Goal: Task Accomplishment & Management: Complete application form

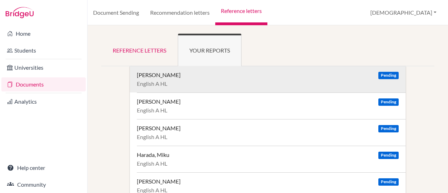
click at [250, 74] on div "[PERSON_NAME] Pending" at bounding box center [268, 74] width 262 height 7
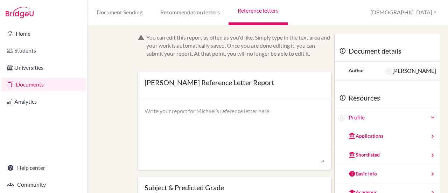
click at [200, 112] on textarea at bounding box center [234, 135] width 180 height 56
paste textarea "It is my pleasure to recommend Michael. He is among the most capable and intell…"
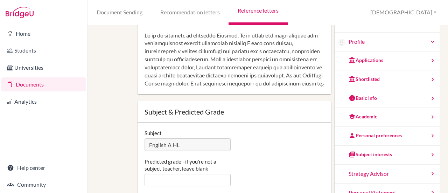
scroll to position [140, 0]
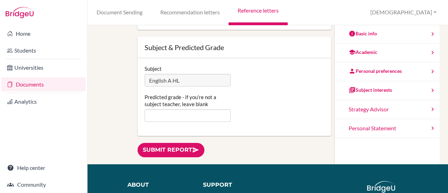
type textarea "It is my pleasure to recommend Michael. He is among the most capable and intell…"
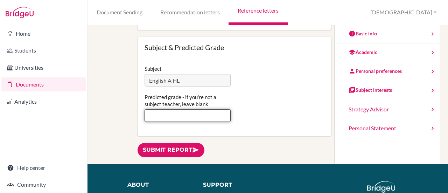
click at [165, 115] on input "Predicted grade - if you're not a subject teacher, leave blank" at bounding box center [187, 115] width 86 height 13
type input "7"
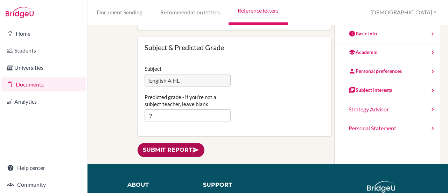
click at [158, 152] on link "Submit report" at bounding box center [170, 150] width 67 height 14
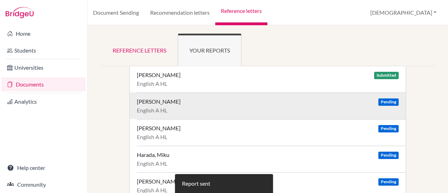
click at [162, 107] on div "English A HL" at bounding box center [268, 110] width 262 height 7
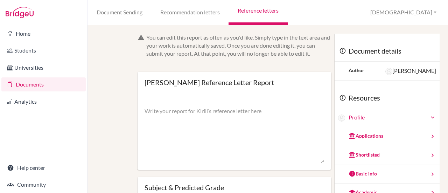
click at [166, 119] on textarea at bounding box center [234, 135] width 180 height 56
paste textarea "It is my pleasure to recommend Kirill. He is a persevering and reflective stude…"
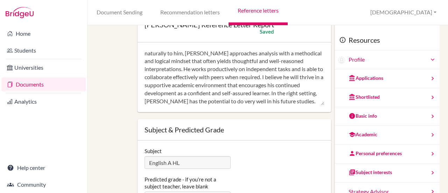
scroll to position [140, 0]
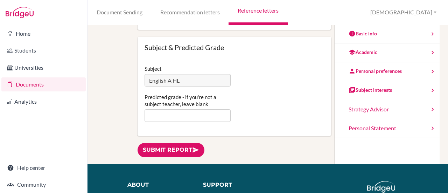
type textarea "It is my pleasure to recommend Kirill. He is a persevering and reflective stude…"
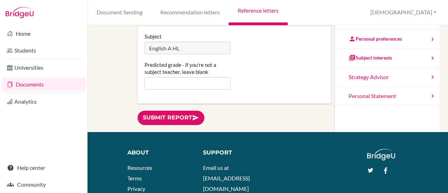
scroll to position [175, 0]
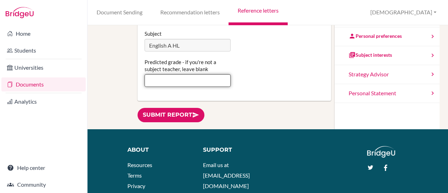
click at [164, 85] on input "Predicted grade - if you're not a subject teacher, leave blank" at bounding box center [187, 80] width 86 height 13
type input "5"
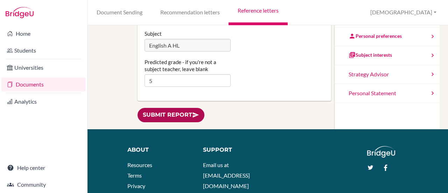
click at [169, 112] on link "Submit report" at bounding box center [170, 115] width 67 height 14
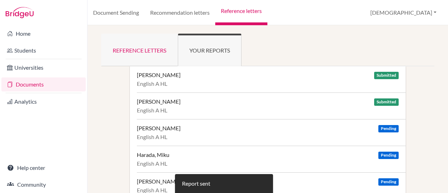
click at [149, 58] on link "Reference letters" at bounding box center [139, 50] width 77 height 33
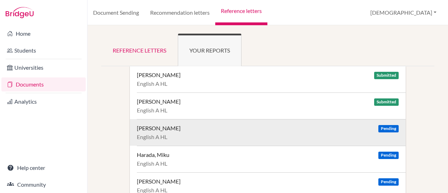
click at [385, 129] on span "Pending" at bounding box center [388, 128] width 20 height 7
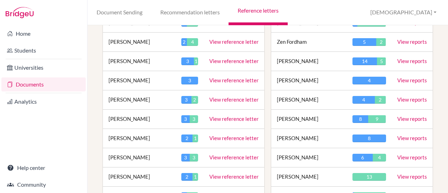
scroll to position [175, 0]
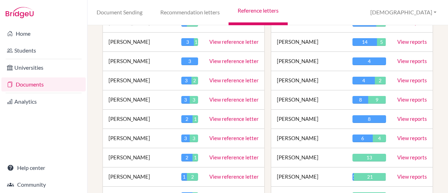
click at [136, 117] on td "[PERSON_NAME]" at bounding box center [139, 118] width 73 height 19
click at [242, 116] on link "View reference letter" at bounding box center [233, 118] width 49 height 6
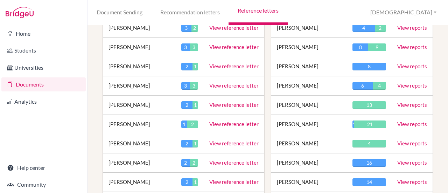
scroll to position [245, 0]
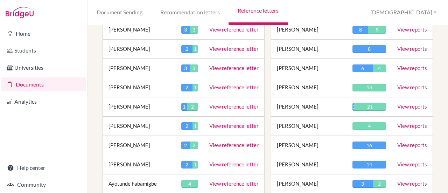
click at [214, 144] on link "View reference letter" at bounding box center [233, 145] width 49 height 6
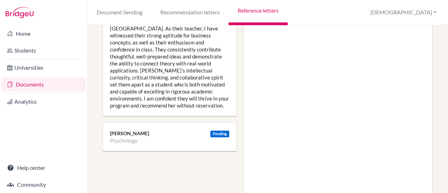
scroll to position [396, 0]
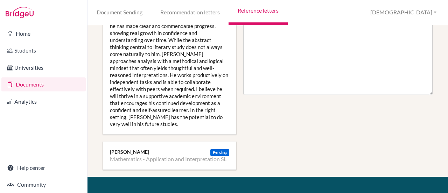
scroll to position [455, 0]
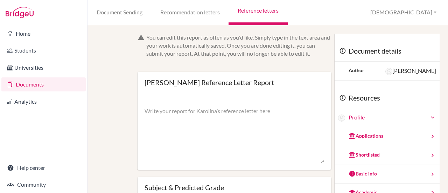
click at [188, 107] on textarea at bounding box center [234, 135] width 180 height 56
paste textarea "It is my pleasure to recommend [PERSON_NAME]. She is a thoughtful and introspec…"
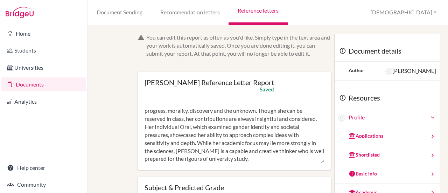
scroll to position [72, 0]
drag, startPoint x: 288, startPoint y: 151, endPoint x: 252, endPoint y: 127, distance: 43.1
click at [252, 127] on textarea "It is my pleasure to recommend Karolina. She is a thoughtful and introspective …" at bounding box center [234, 135] width 180 height 56
type textarea "It is my pleasure to recommend Karolina. She is a thoughtful and introspective …"
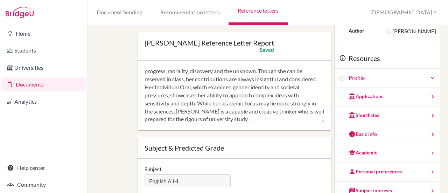
scroll to position [140, 0]
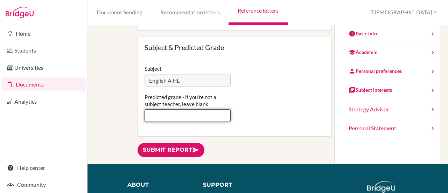
click at [177, 117] on input "Predicted grade - if you're not a subject teacher, leave blank" at bounding box center [187, 115] width 86 height 13
type input "6"
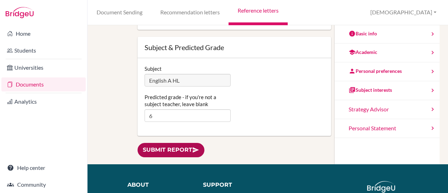
click at [175, 149] on link "Submit report" at bounding box center [170, 150] width 67 height 14
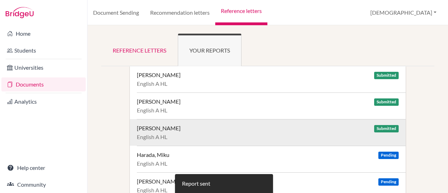
click at [157, 129] on div "[PERSON_NAME]" at bounding box center [159, 127] width 44 height 7
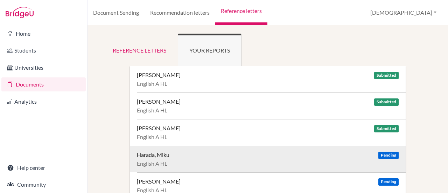
click at [351, 160] on div "English A HL" at bounding box center [268, 163] width 262 height 7
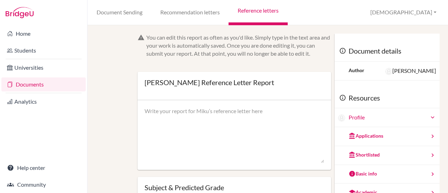
click at [199, 109] on textarea at bounding box center [234, 135] width 180 height 56
paste textarea "It is my pleasure to recommend Miku. She is a consistent and hardworking studen…"
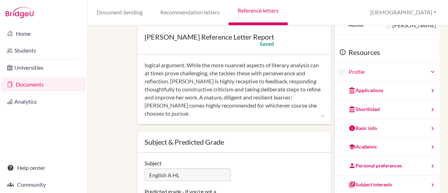
scroll to position [105, 0]
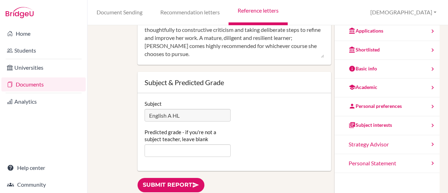
type textarea "It is my pleasure to recommend Miku. She is a consistent and hardworking studen…"
click at [167, 151] on input "Predicted grade - if you're not a subject teacher, leave blank" at bounding box center [187, 150] width 86 height 13
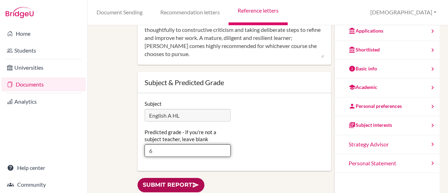
type input "6"
click at [173, 184] on link "Submit report" at bounding box center [170, 185] width 67 height 14
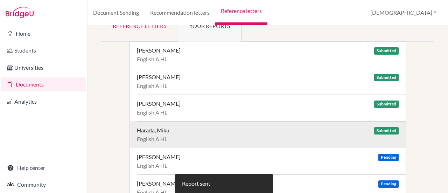
scroll to position [70, 0]
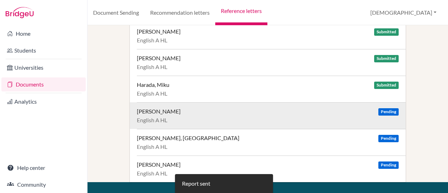
click at [169, 109] on div "Pollet, Anna-Clara" at bounding box center [159, 111] width 44 height 7
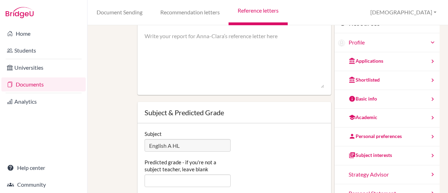
scroll to position [175, 0]
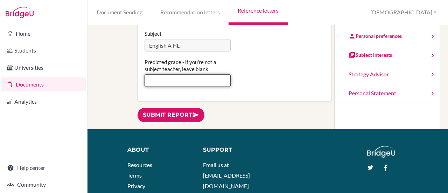
click at [165, 83] on input "Predicted grade - if you're not a subject teacher, leave blank" at bounding box center [187, 80] width 86 height 13
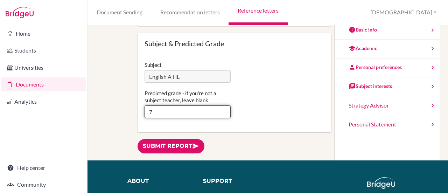
scroll to position [105, 0]
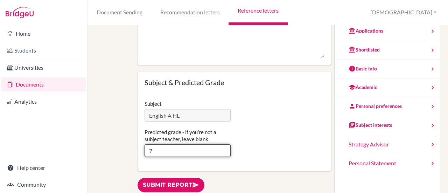
type input "7"
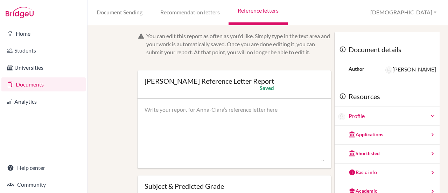
scroll to position [0, 0]
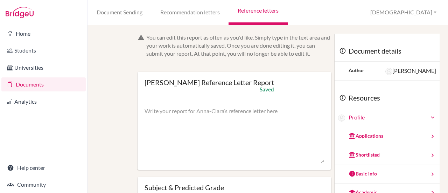
click at [169, 119] on textarea at bounding box center [234, 135] width 180 height 56
paste textarea "It is my pleasure to recommend Anna-Clara. She is an incredibly hardworking and…"
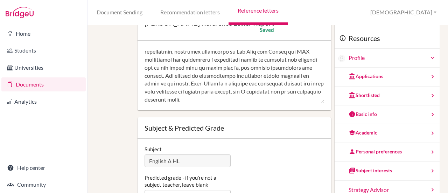
scroll to position [140, 0]
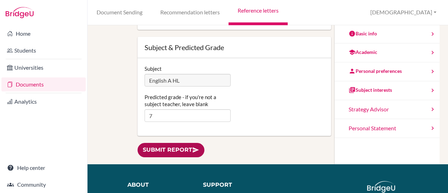
type textarea "It is my pleasure to recommend Anna-Clara. She is an incredibly hardworking and…"
click at [166, 153] on link "Submit report" at bounding box center [170, 150] width 67 height 14
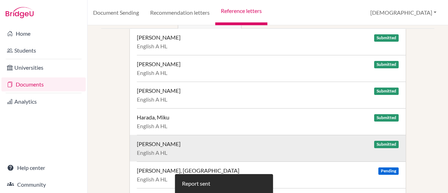
scroll to position [105, 0]
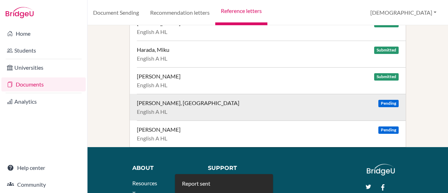
click at [175, 101] on div "Robensyn, Victoria" at bounding box center [188, 102] width 102 height 7
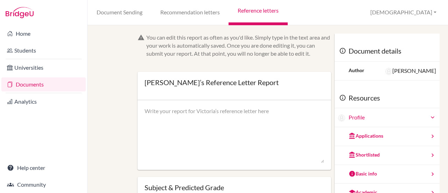
click at [182, 115] on textarea at bounding box center [234, 135] width 180 height 56
paste textarea "It is my pleasure to recommend [PERSON_NAME]. She is a student who possesses ma…"
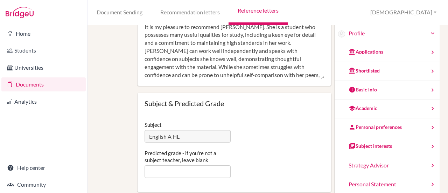
scroll to position [175, 0]
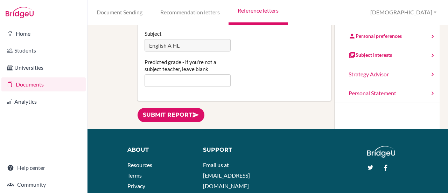
type textarea "It is my pleasure to recommend [PERSON_NAME]. She is a student who possesses ma…"
click at [159, 84] on input "Predicted grade - if you're not a subject teacher, leave blank" at bounding box center [187, 80] width 86 height 13
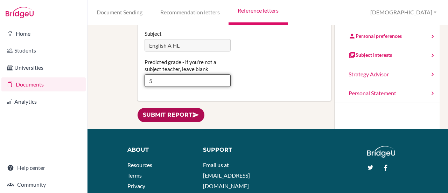
type input "5"
click at [175, 120] on link "Submit report" at bounding box center [170, 115] width 67 height 14
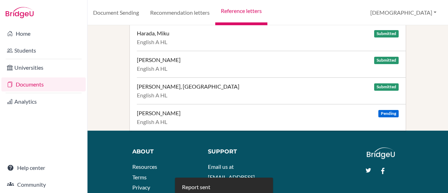
scroll to position [174, 0]
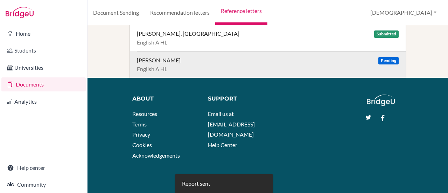
click at [152, 58] on div "[PERSON_NAME]" at bounding box center [159, 60] width 44 height 7
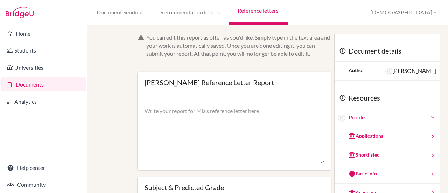
click at [211, 118] on textarea at bounding box center [234, 135] width 180 height 56
paste textarea "Lo ip do sitametc ad elitseddo Eiu. Tem in u laboree dolo m aliquae adm veni-qu…"
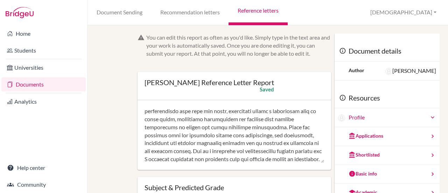
scroll to position [105, 0]
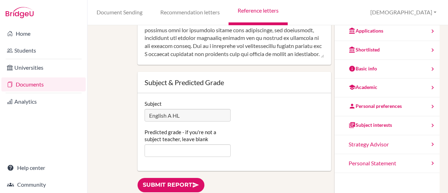
type textarea "Lo ip do sitametc ad elitseddo Eiu. Tem in u laboree dolo m aliquae adm veni-qu…"
click at [180, 147] on input "Predicted grade - if you're not a subject teacher, leave blank" at bounding box center [187, 150] width 86 height 13
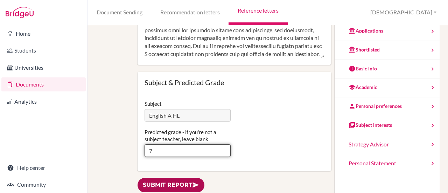
type input "7"
click at [178, 184] on link "Submit report" at bounding box center [170, 185] width 67 height 14
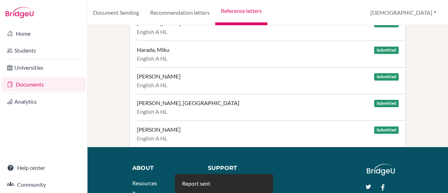
scroll to position [174, 0]
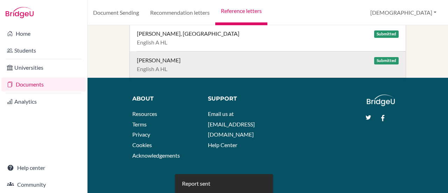
click at [149, 58] on div "Zublin, Mia" at bounding box center [159, 60] width 44 height 7
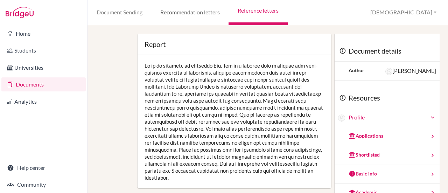
click at [173, 14] on link "Recommendation letters" at bounding box center [189, 12] width 77 height 25
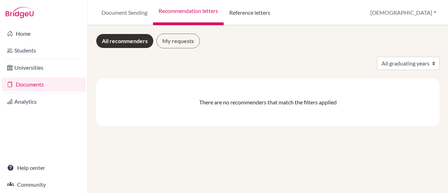
click at [241, 9] on link "Reference letters" at bounding box center [249, 12] width 52 height 25
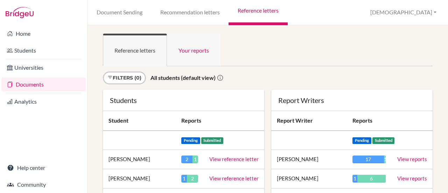
click at [187, 45] on link "Your reports" at bounding box center [194, 50] width 54 height 33
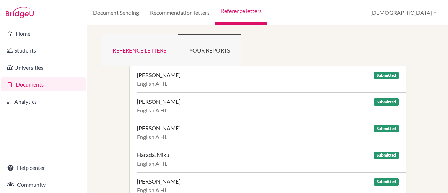
click at [145, 46] on link "Reference letters" at bounding box center [139, 50] width 77 height 33
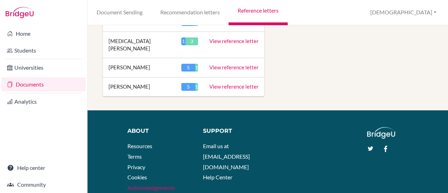
scroll to position [1162, 0]
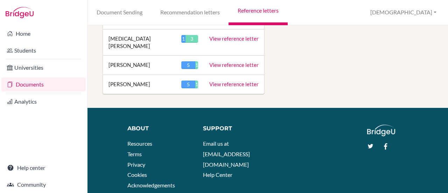
click at [245, 81] on link "View reference letter" at bounding box center [233, 84] width 49 height 6
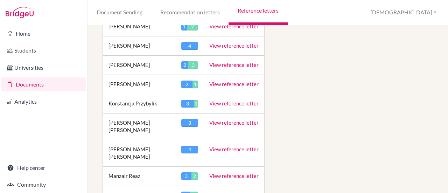
scroll to position [777, 0]
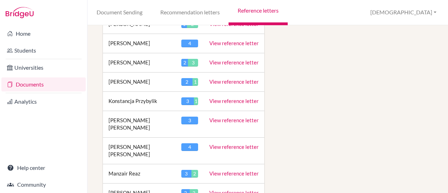
click at [218, 59] on link "View reference letter" at bounding box center [233, 62] width 49 height 6
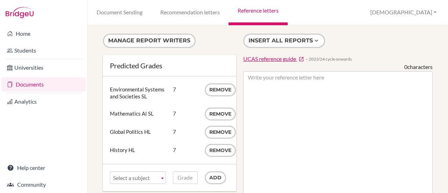
click at [148, 27] on div "Manage report writers Predicted Grades Subject Environmental Systems and Societ…" at bounding box center [267, 108] width 360 height 167
